Goal: Task Accomplishment & Management: Manage account settings

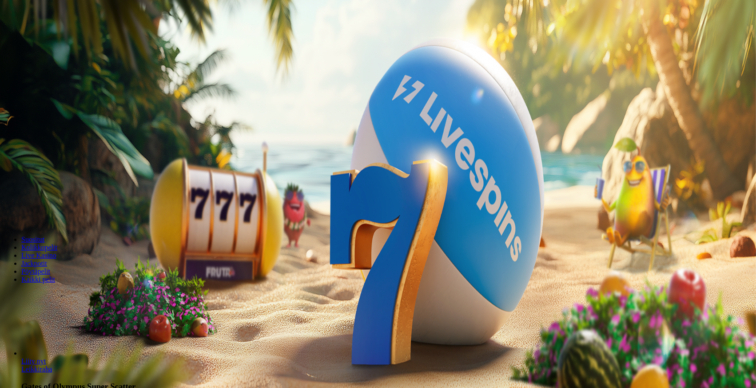
click at [51, 36] on span "Kirjaudu" at bounding box center [62, 32] width 22 height 7
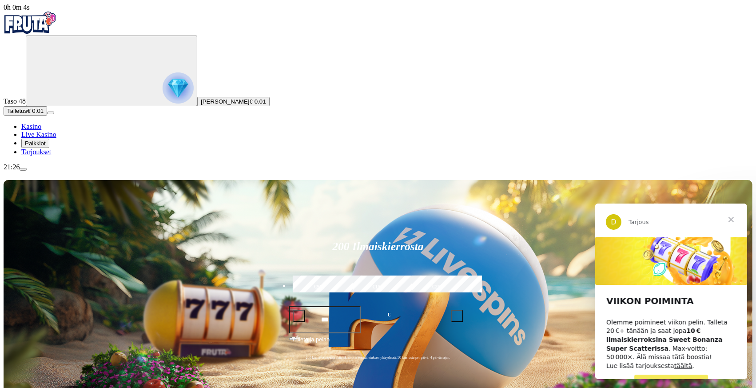
click at [27, 114] on span "Talletus" at bounding box center [17, 111] width 20 height 7
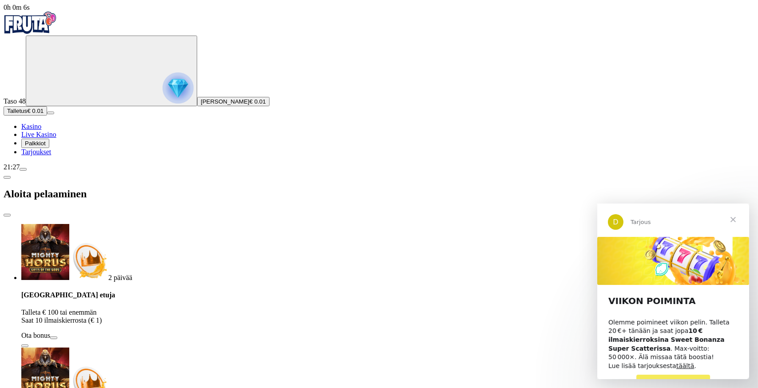
type input "*"
type input "**"
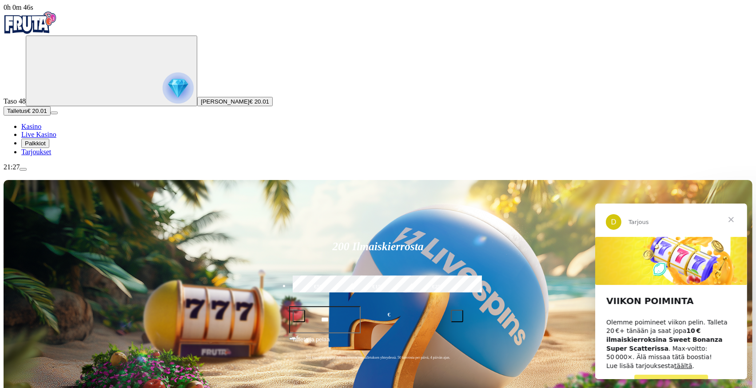
scroll to position [133, 0]
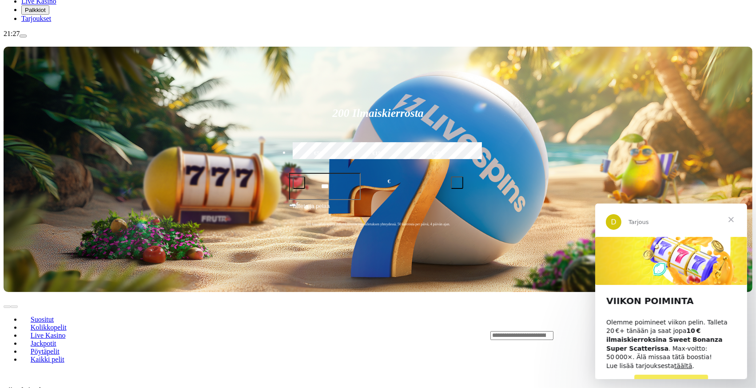
click at [730, 218] on span "Sulje" at bounding box center [731, 219] width 32 height 32
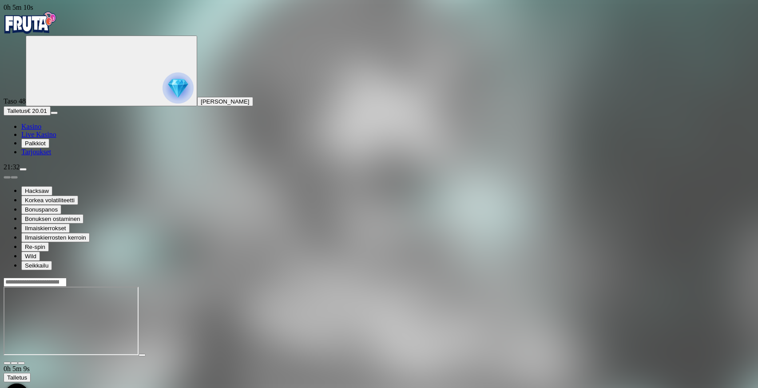
click at [7, 363] on span "close icon" at bounding box center [7, 363] width 0 height 0
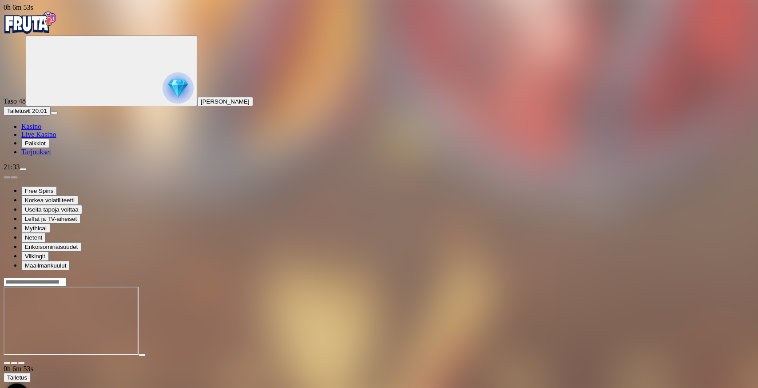
click at [7, 363] on span "close icon" at bounding box center [7, 363] width 0 height 0
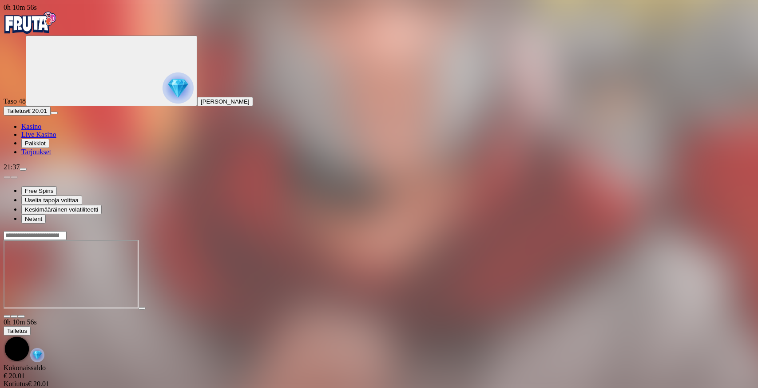
click at [7, 316] on span "close icon" at bounding box center [7, 316] width 0 height 0
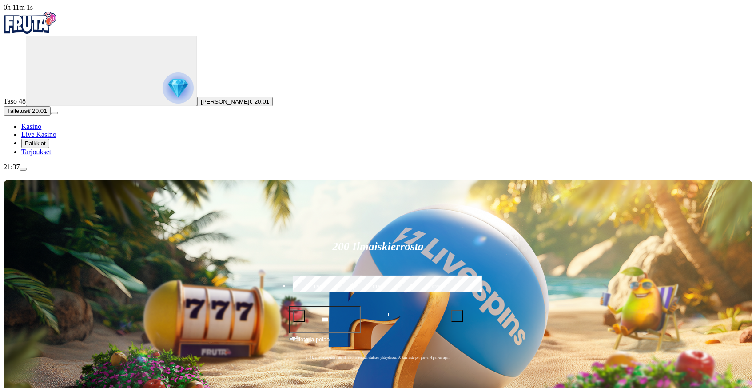
click at [23, 169] on span "menu icon" at bounding box center [23, 169] width 0 height 0
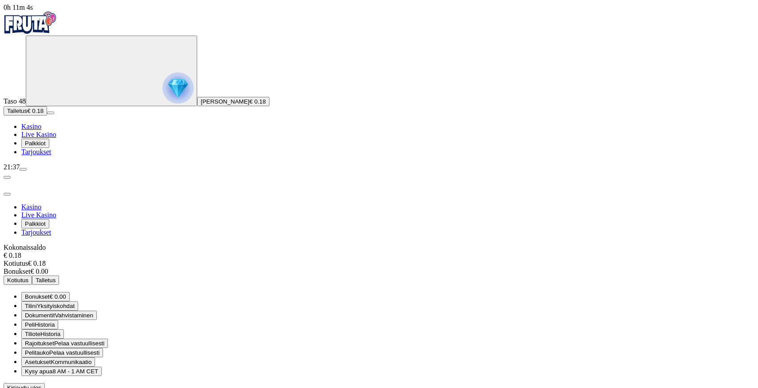
click at [54, 340] on span "Rajoitukset" at bounding box center [39, 343] width 29 height 7
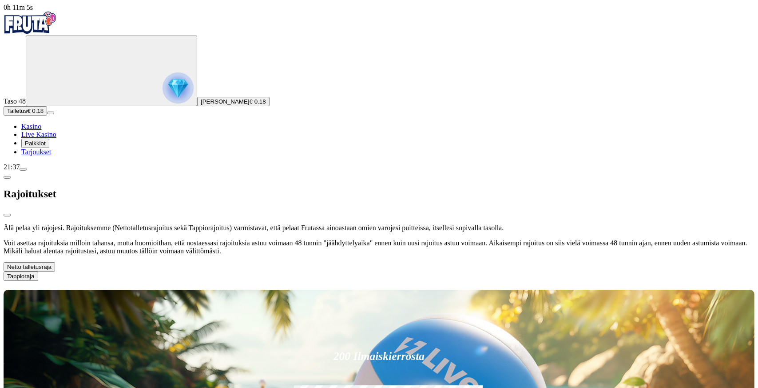
click at [38, 271] on button "Tappioraja" at bounding box center [21, 275] width 35 height 9
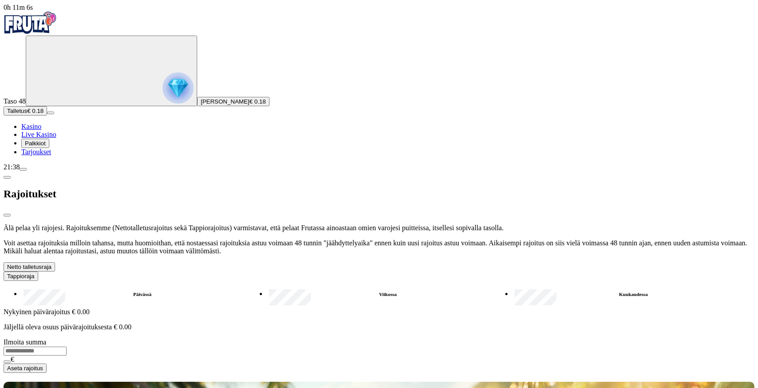
click at [55, 262] on button "Netto talletusraja" at bounding box center [30, 266] width 52 height 9
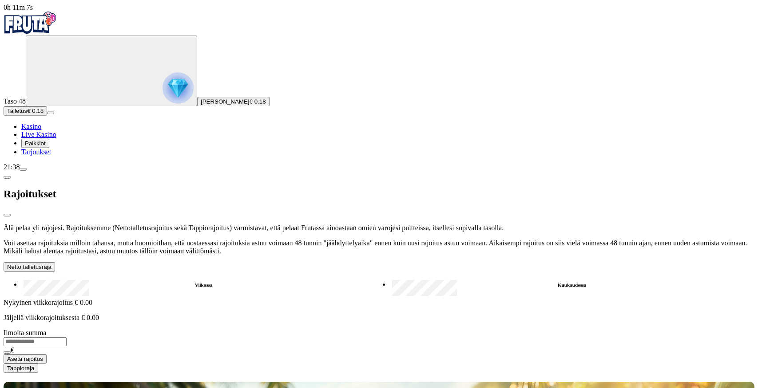
click at [55, 262] on button "Netto talletusraja" at bounding box center [30, 266] width 52 height 9
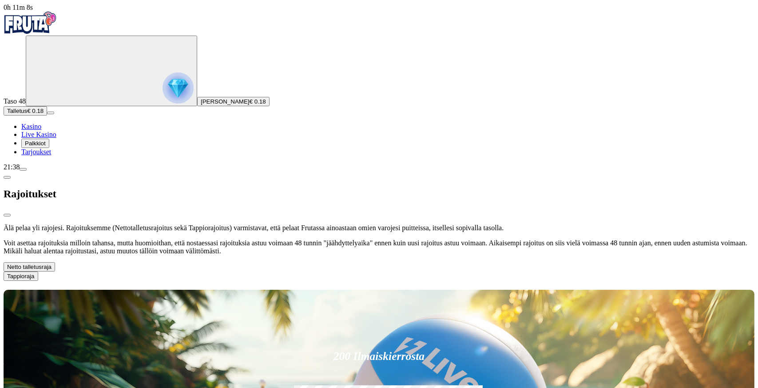
click at [38, 271] on button "Tappioraja" at bounding box center [21, 275] width 35 height 9
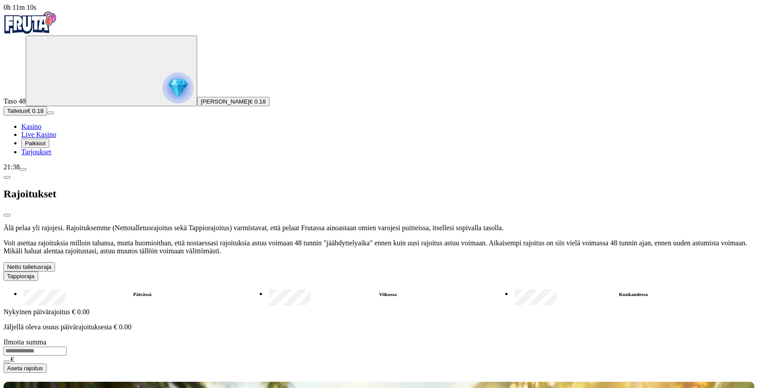
click at [38, 271] on button "Tappioraja" at bounding box center [21, 275] width 35 height 9
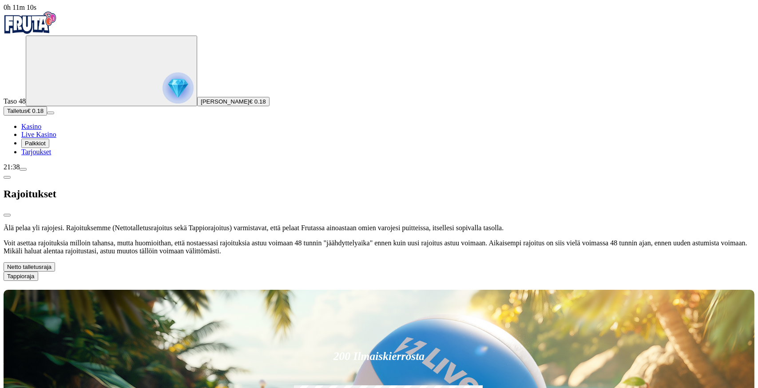
click at [55, 262] on button "Netto talletusraja" at bounding box center [30, 266] width 52 height 9
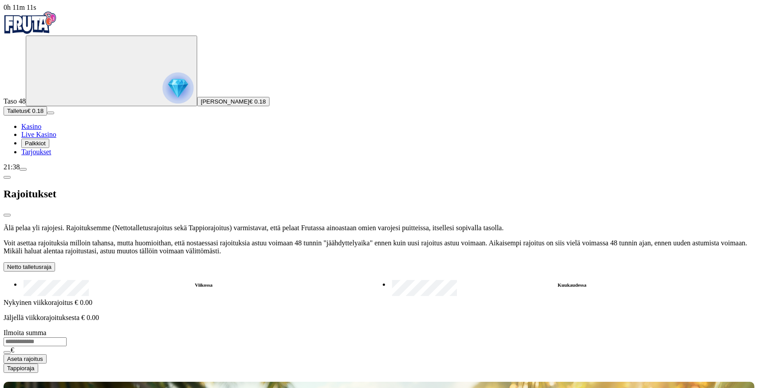
click at [55, 262] on button "Netto talletusraja" at bounding box center [30, 266] width 52 height 9
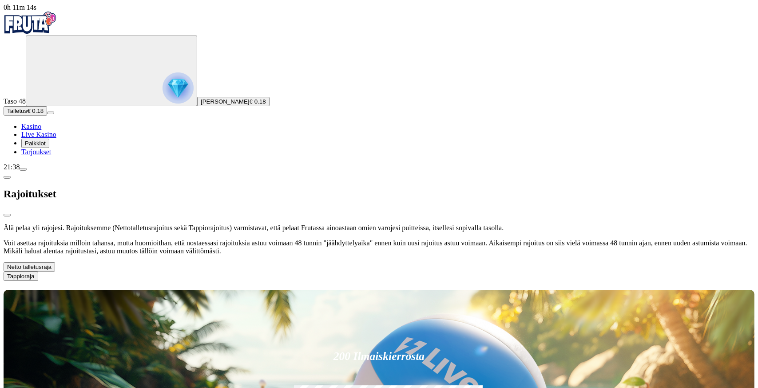
click at [23, 169] on span "menu icon" at bounding box center [23, 169] width 0 height 0
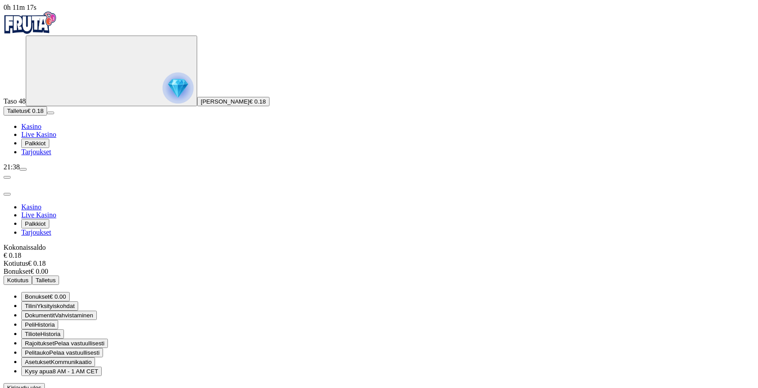
click at [100, 349] on span "Pelaa vastuullisesti" at bounding box center [74, 352] width 50 height 7
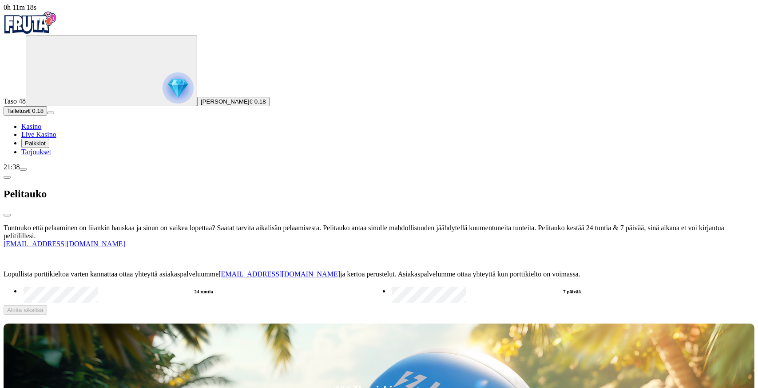
click at [226, 224] on div "Tuntuuko että pelaaminen on liiankin hauskaa ja sinun on vaikea lopettaa? Saata…" at bounding box center [379, 269] width 751 height 91
click at [390, 285] on label "7 päivää" at bounding box center [572, 291] width 365 height 13
click at [44, 307] on span "Aloita aikalisä" at bounding box center [25, 310] width 36 height 7
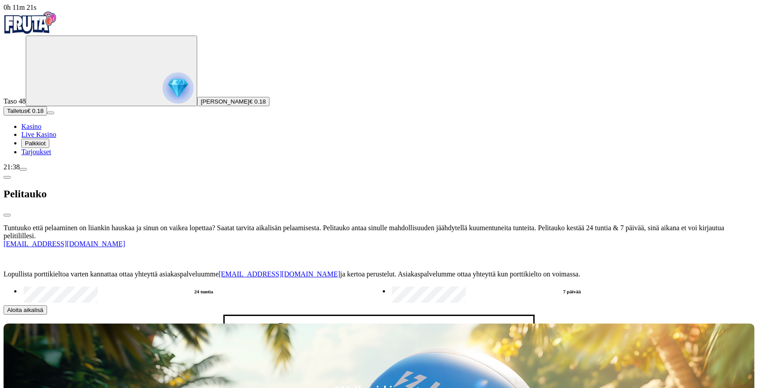
click at [232, 361] on button "Kyllä" at bounding box center [242, 365] width 20 height 9
